Goal: Find specific page/section: Find specific page/section

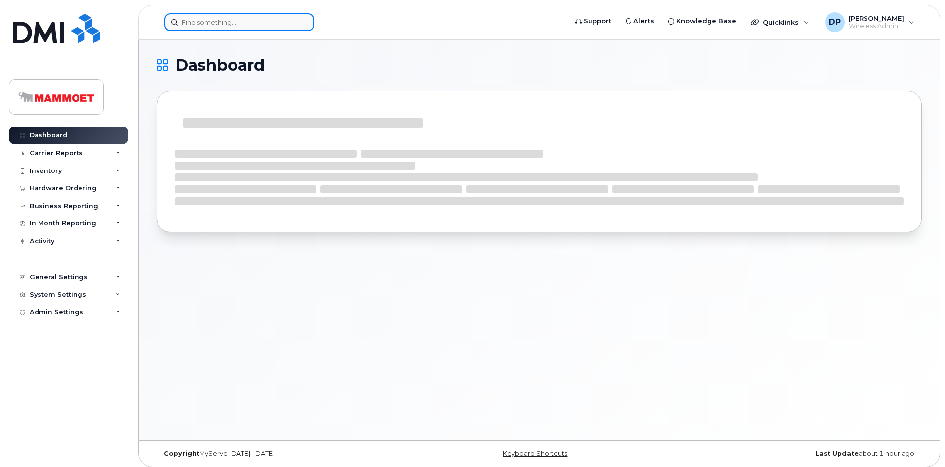
click at [251, 26] on input at bounding box center [239, 22] width 150 height 18
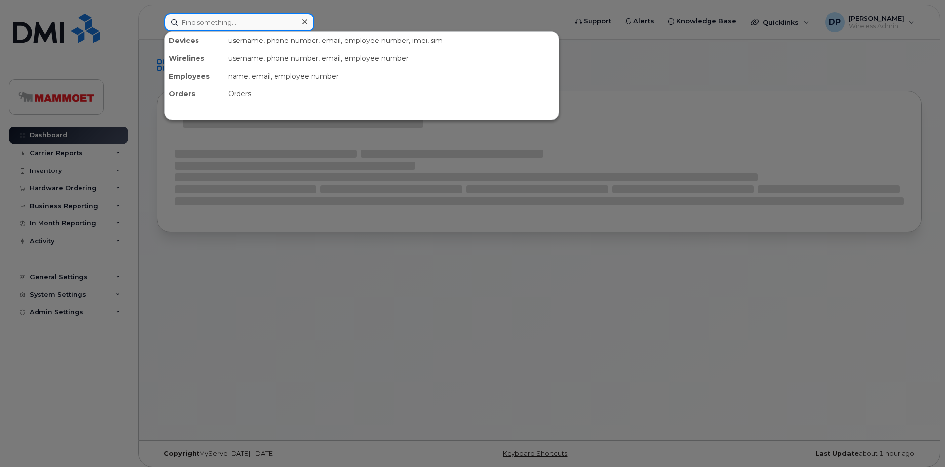
paste input "2268204899"
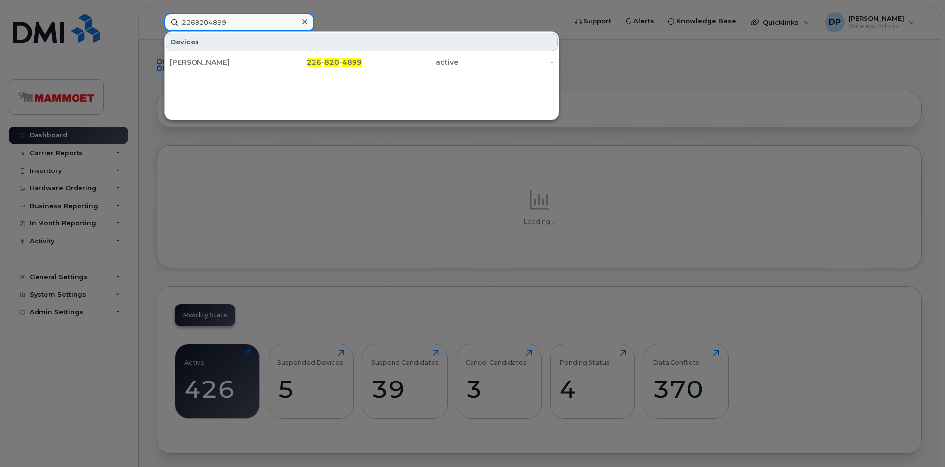
type input "2268204899"
click at [248, 67] on div "[PERSON_NAME]" at bounding box center [218, 62] width 96 height 18
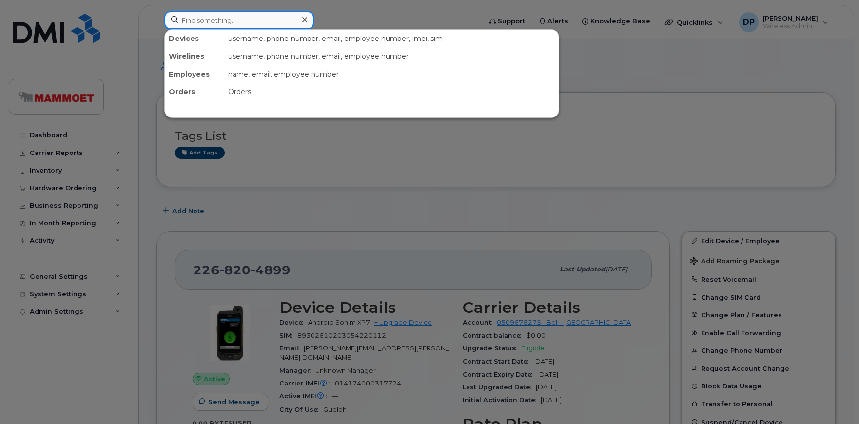
click at [231, 22] on input at bounding box center [239, 20] width 150 height 18
paste input "2268211246"
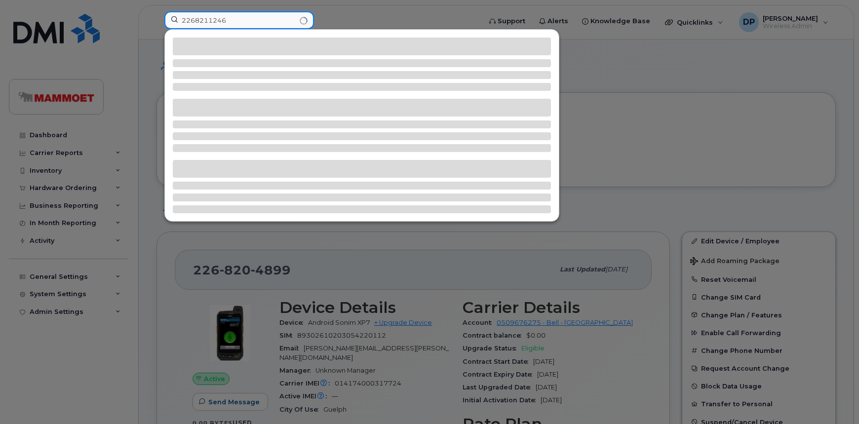
type input "2268211246"
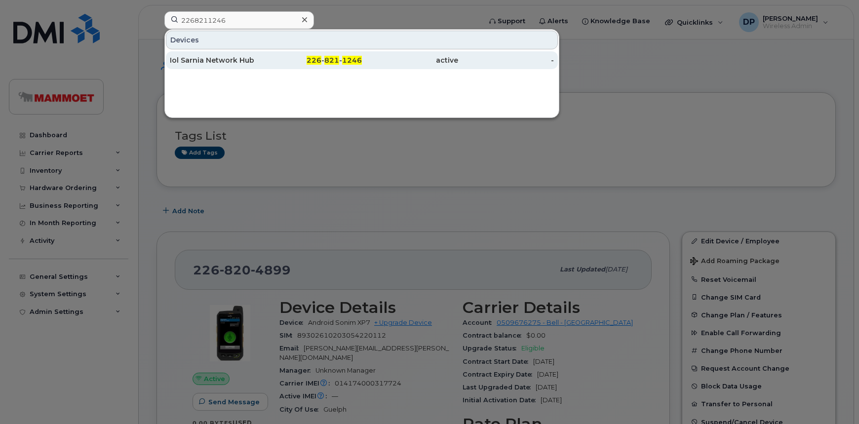
click at [243, 62] on div "Iol Sarnia Network Hub" at bounding box center [218, 60] width 96 height 10
